Goal: Task Accomplishment & Management: Manage account settings

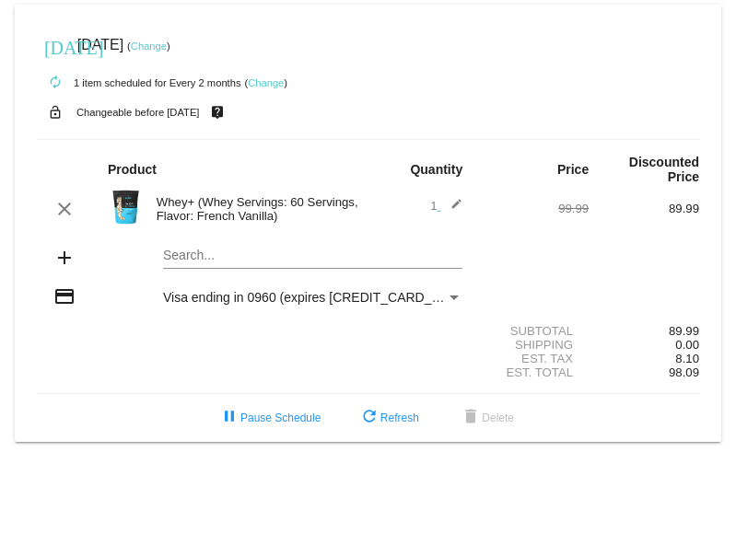
click at [453, 300] on div "Payment Method" at bounding box center [453, 298] width 9 height 5
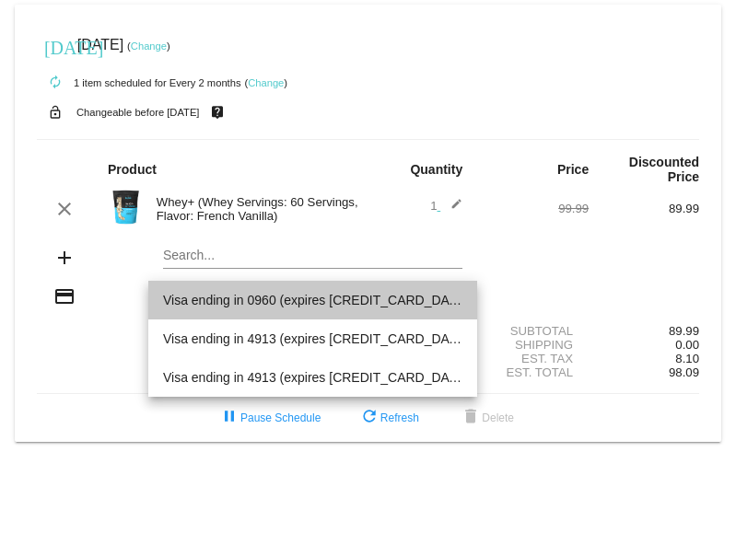
click at [453, 301] on span "Visa ending in 0960 (expires [CREDIT_CARD_DATA])" at bounding box center [312, 300] width 299 height 39
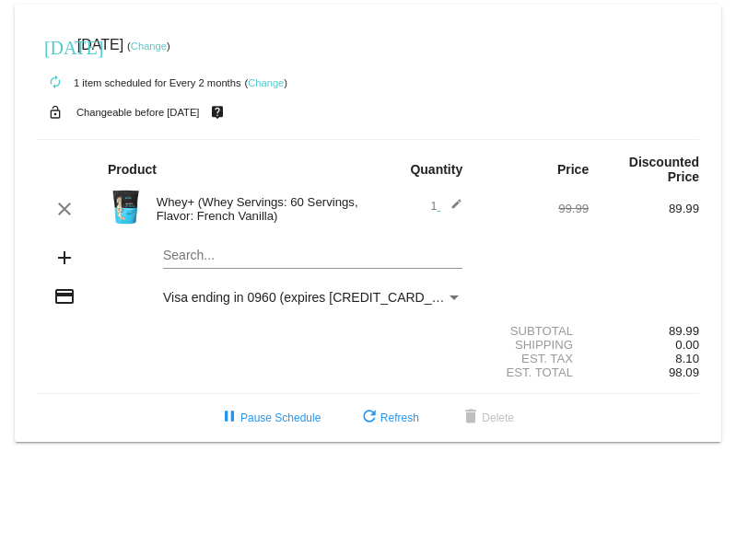
click at [268, 79] on link "Change" at bounding box center [266, 82] width 36 height 11
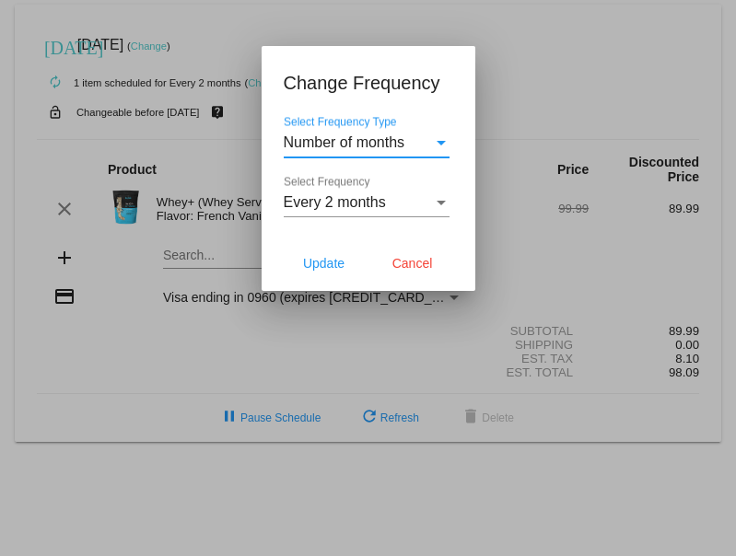
click at [442, 203] on div "Select Frequency" at bounding box center [440, 203] width 9 height 5
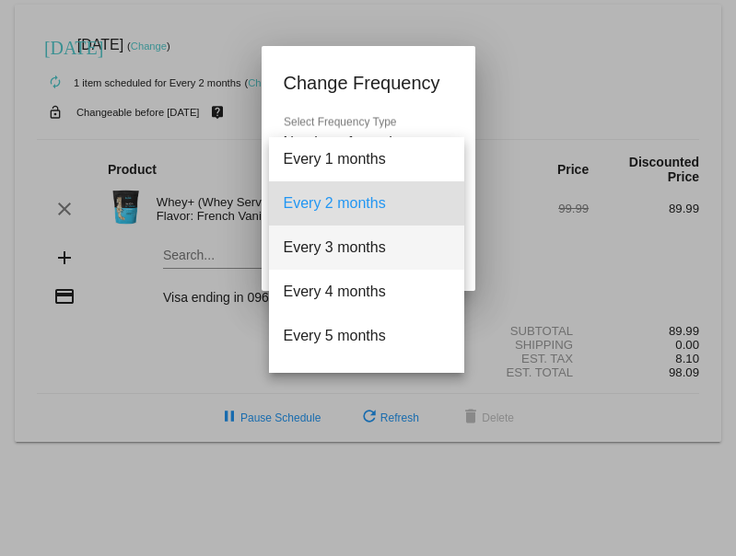
click at [413, 240] on span "Every 3 months" at bounding box center [367, 248] width 166 height 44
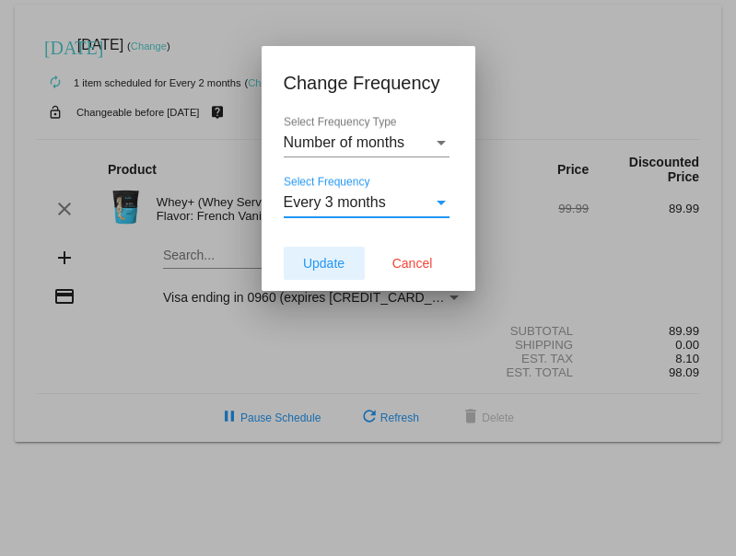
click at [323, 273] on button "Update" at bounding box center [324, 263] width 81 height 33
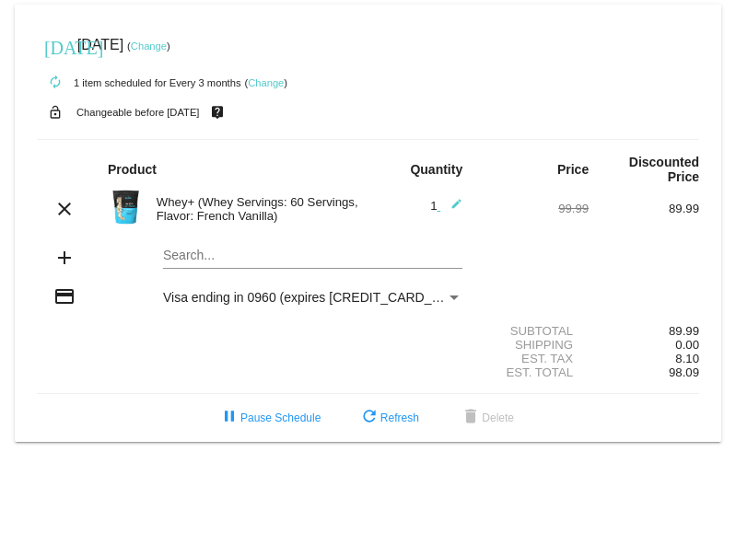
click at [167, 47] on link "Change" at bounding box center [149, 46] width 36 height 11
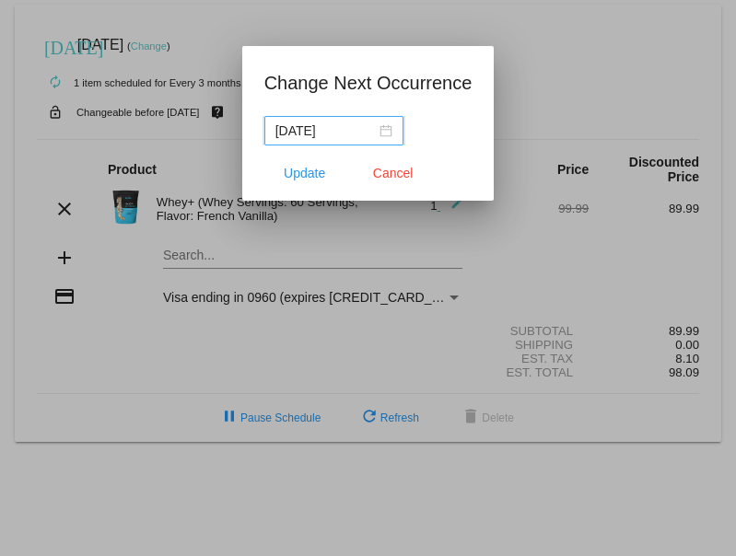
click at [375, 125] on div "[DATE]" at bounding box center [333, 131] width 117 height 20
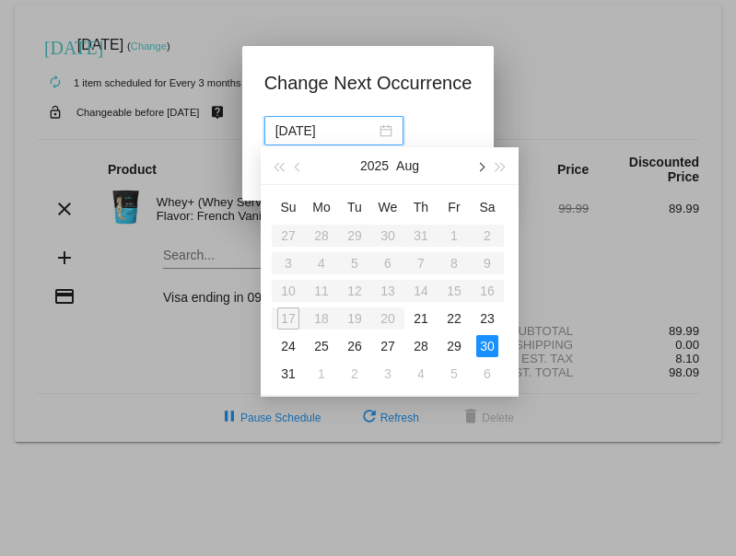
click at [484, 168] on button "button" at bounding box center [480, 165] width 20 height 37
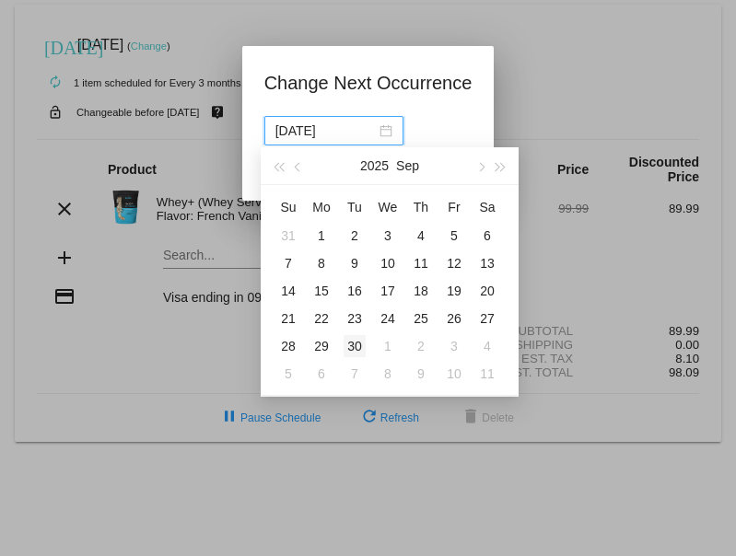
click at [356, 346] on div "30" at bounding box center [354, 346] width 22 height 22
type input "[DATE]"
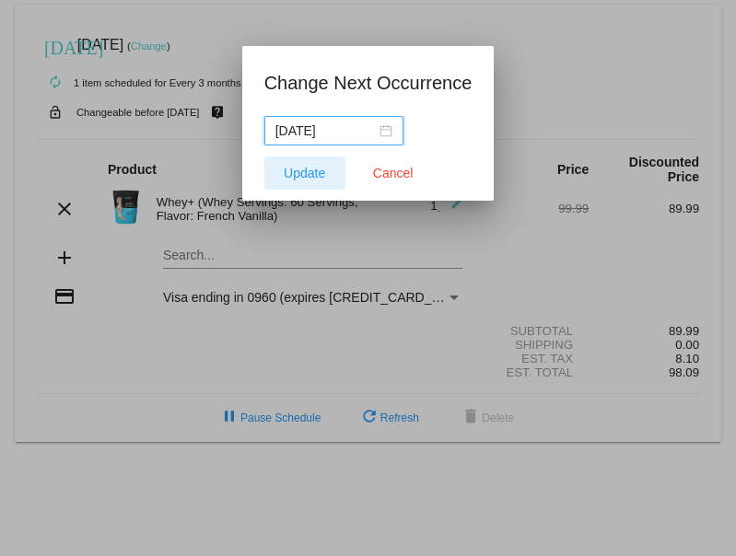
click at [319, 178] on span "Update" at bounding box center [304, 173] width 41 height 15
